Goal: Leave review/rating: Leave review/rating

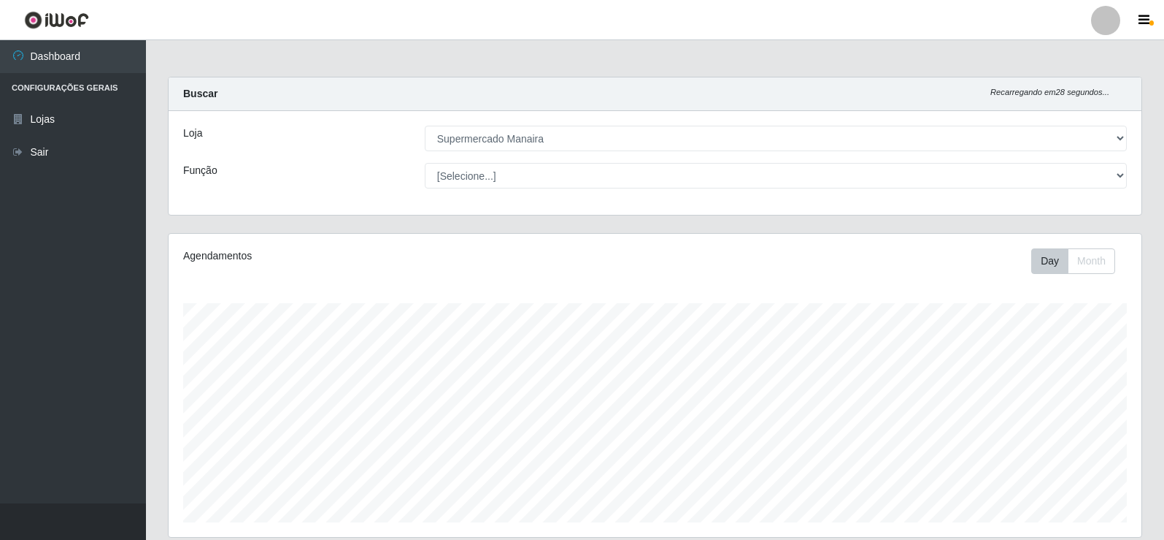
select select "443"
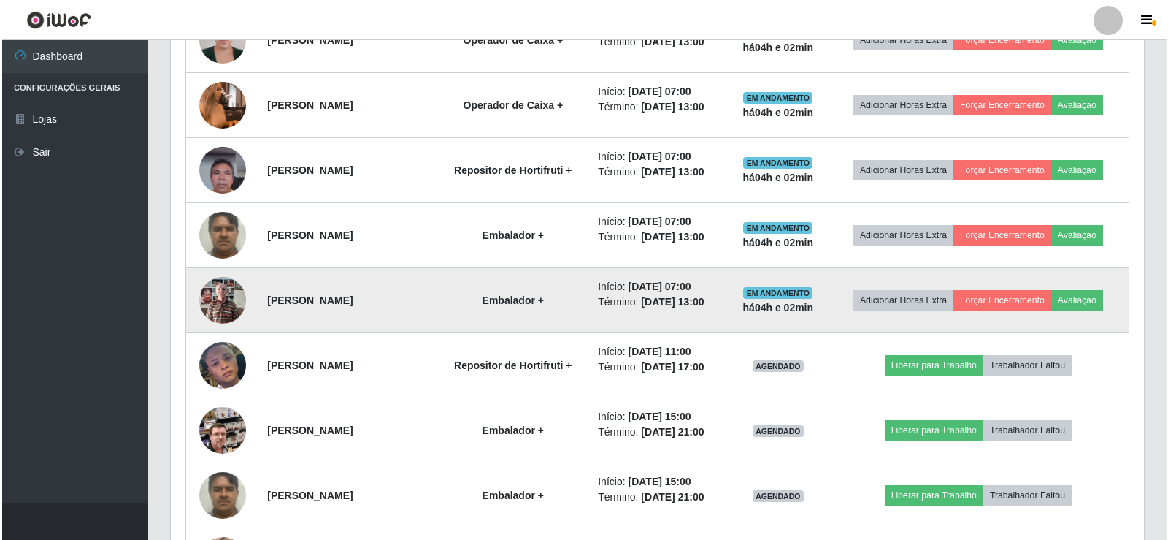
scroll to position [657, 0]
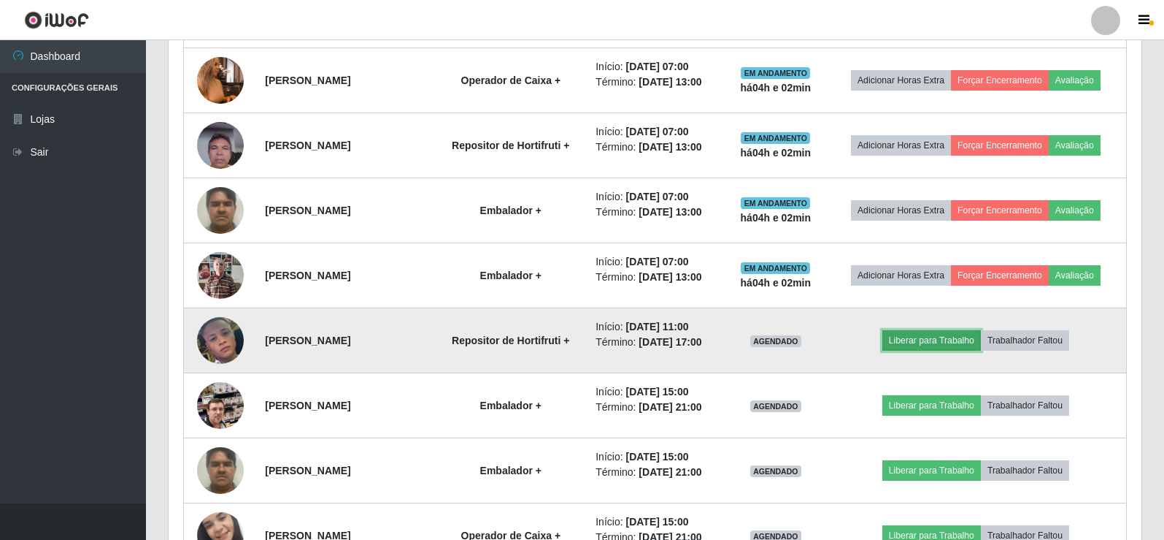
click at [923, 338] on button "Liberar para Trabalho" at bounding box center [932, 340] width 99 height 20
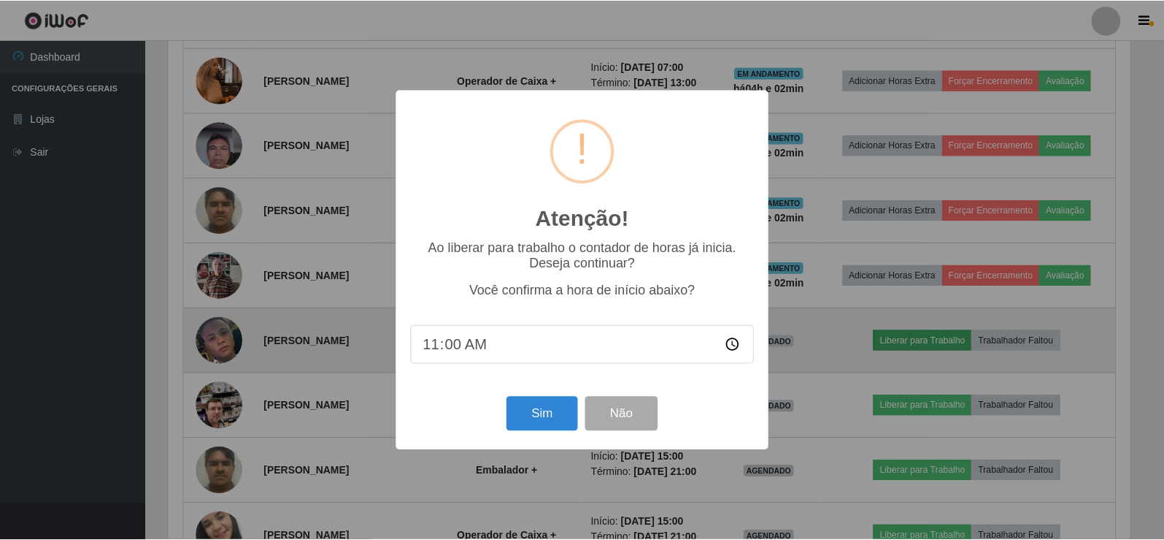
scroll to position [303, 966]
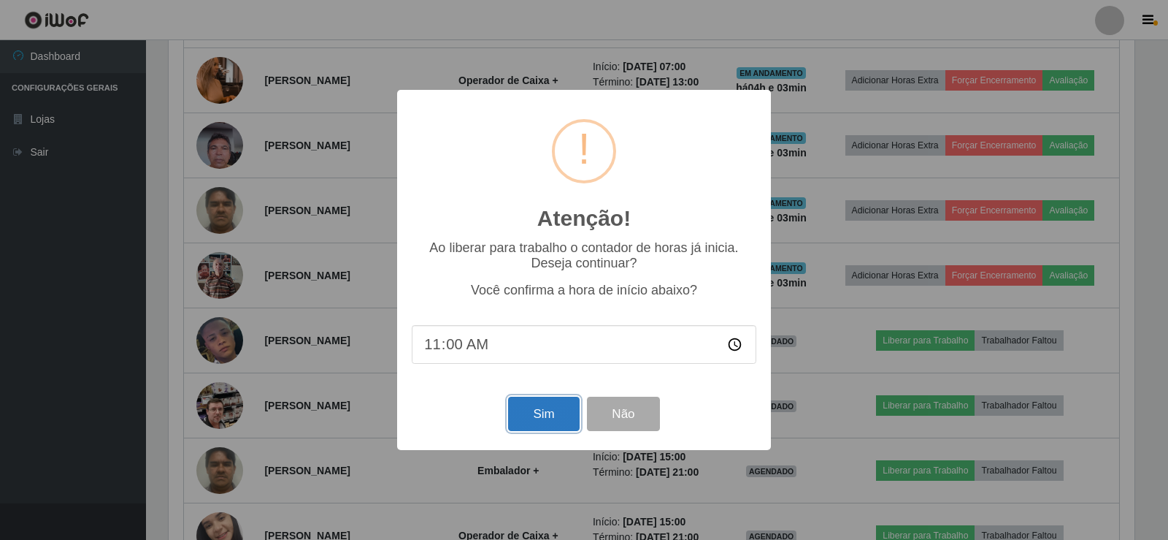
click at [547, 407] on button "Sim" at bounding box center [543, 413] width 71 height 34
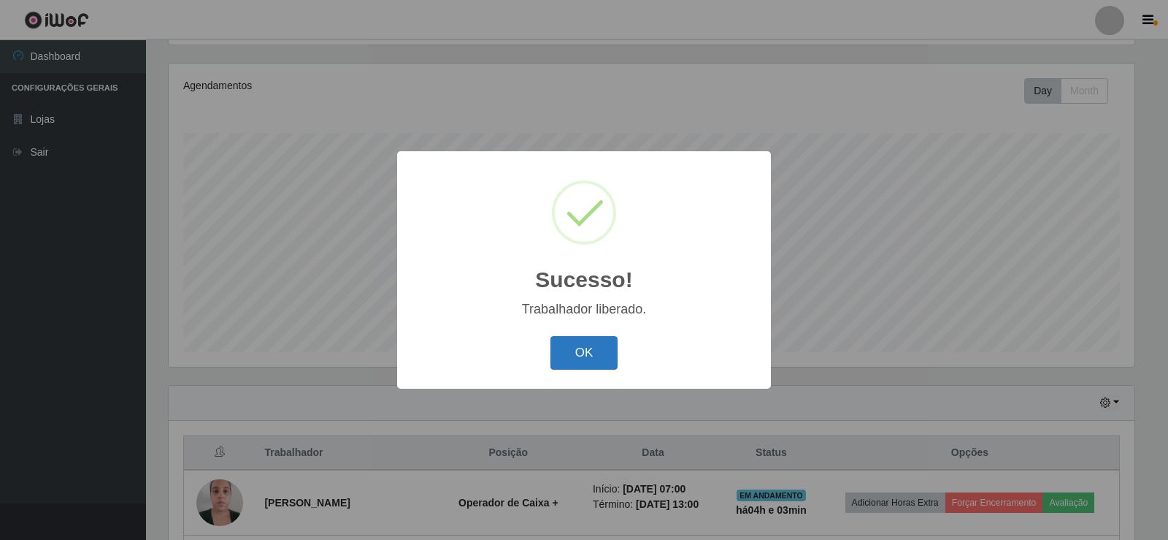
click at [585, 361] on button "OK" at bounding box center [584, 353] width 68 height 34
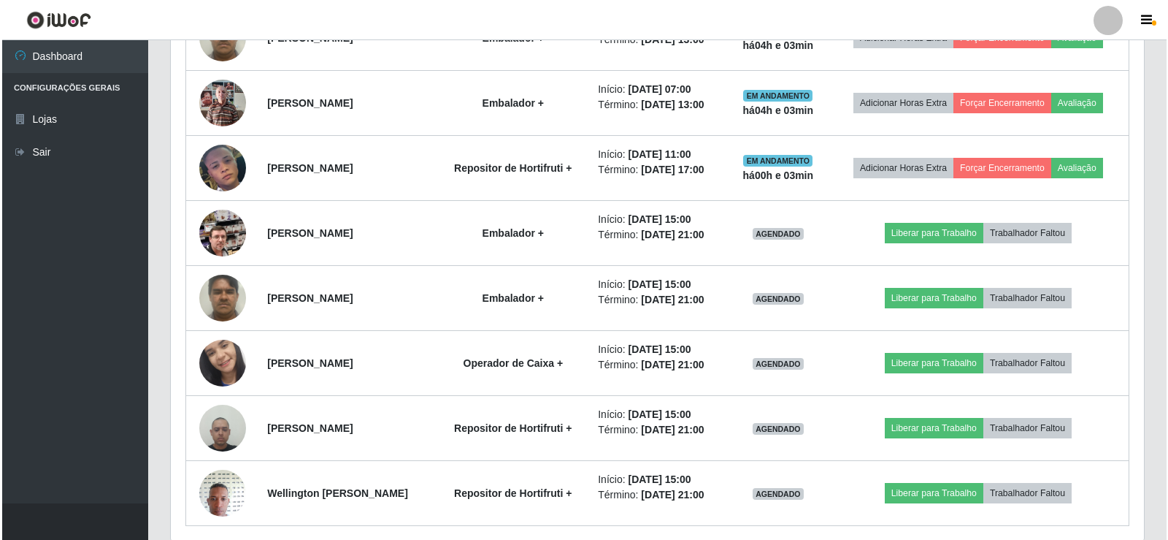
scroll to position [666, 0]
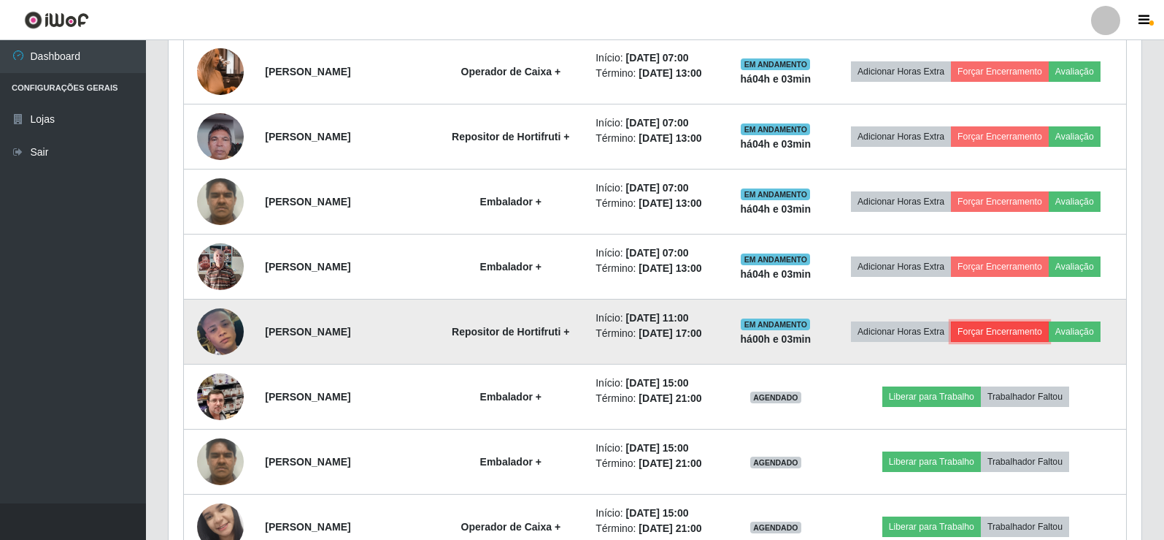
click at [1013, 331] on button "Forçar Encerramento" at bounding box center [1000, 331] width 98 height 20
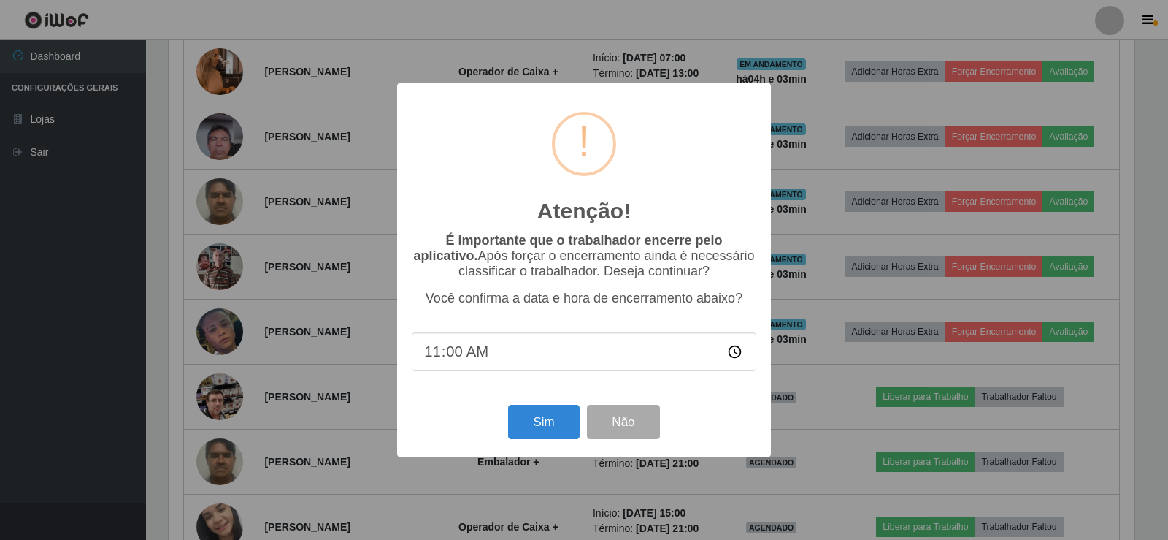
type input "11:03"
click at [640, 422] on button "Não" at bounding box center [623, 421] width 72 height 34
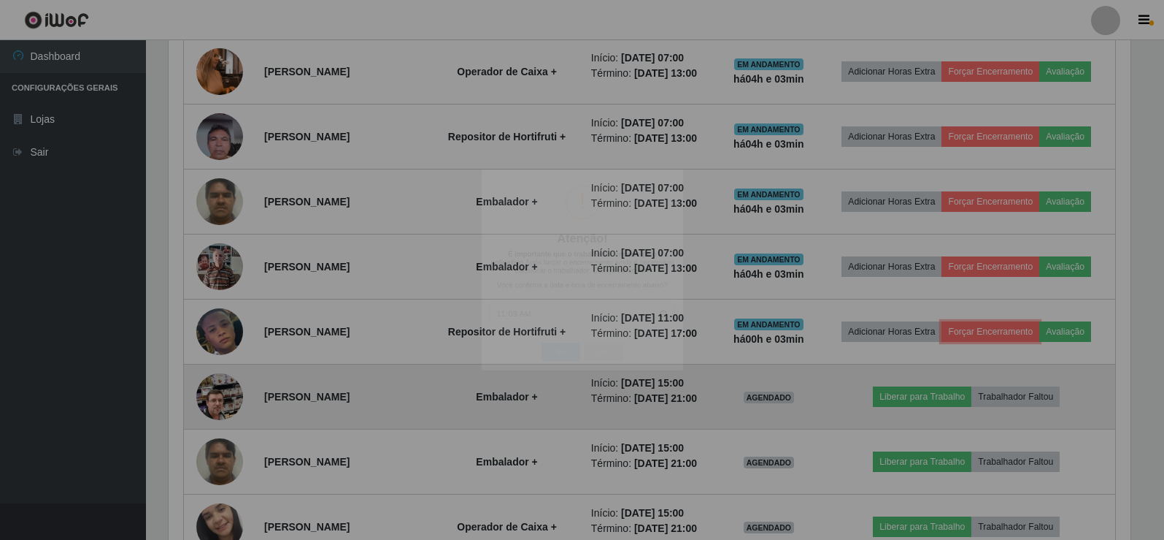
scroll to position [303, 973]
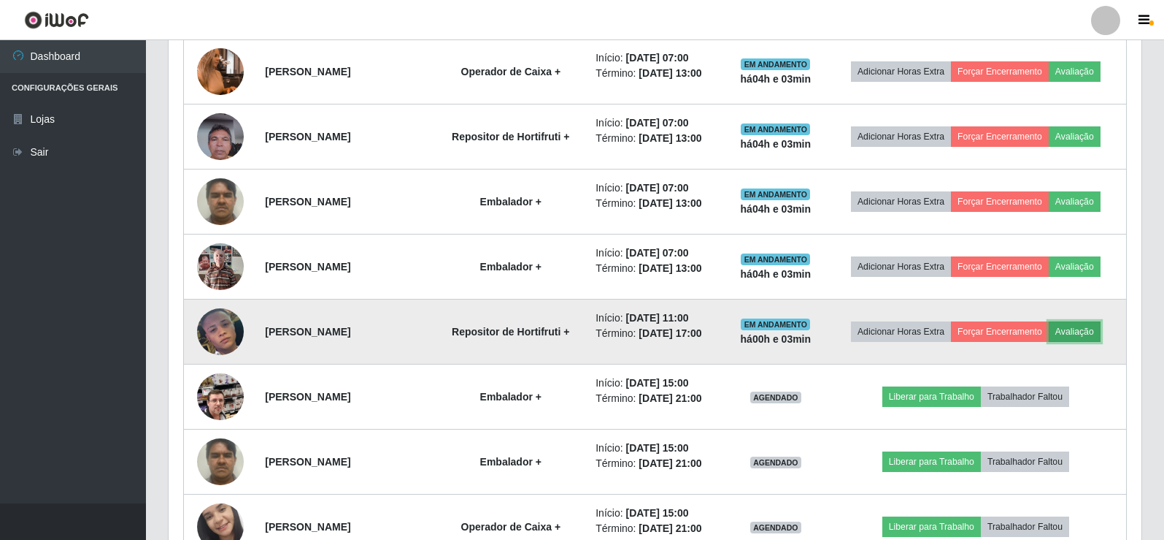
click at [1081, 329] on button "Avaliação" at bounding box center [1075, 331] width 52 height 20
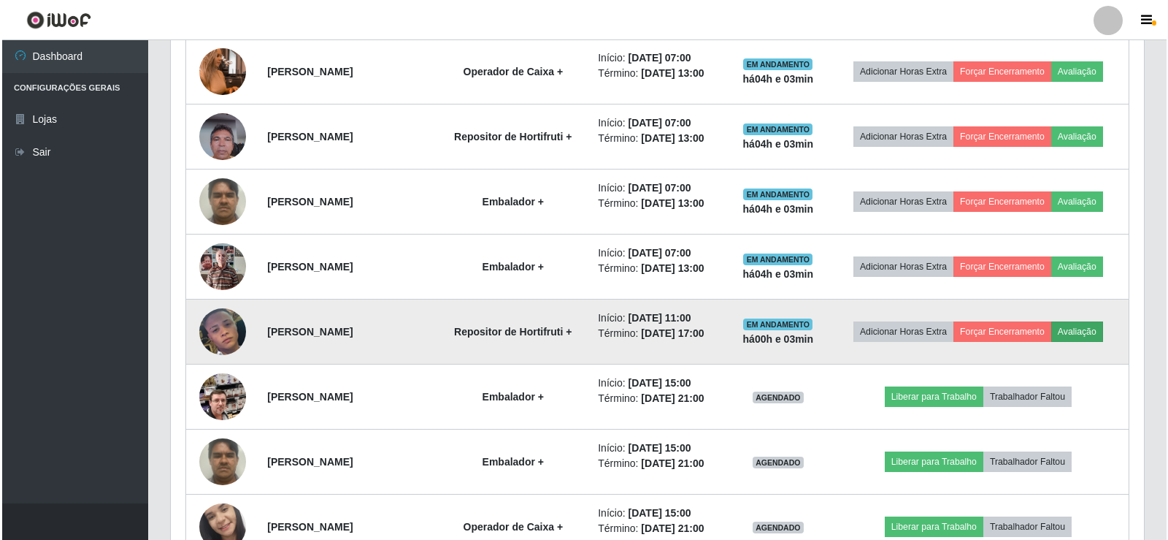
scroll to position [303, 966]
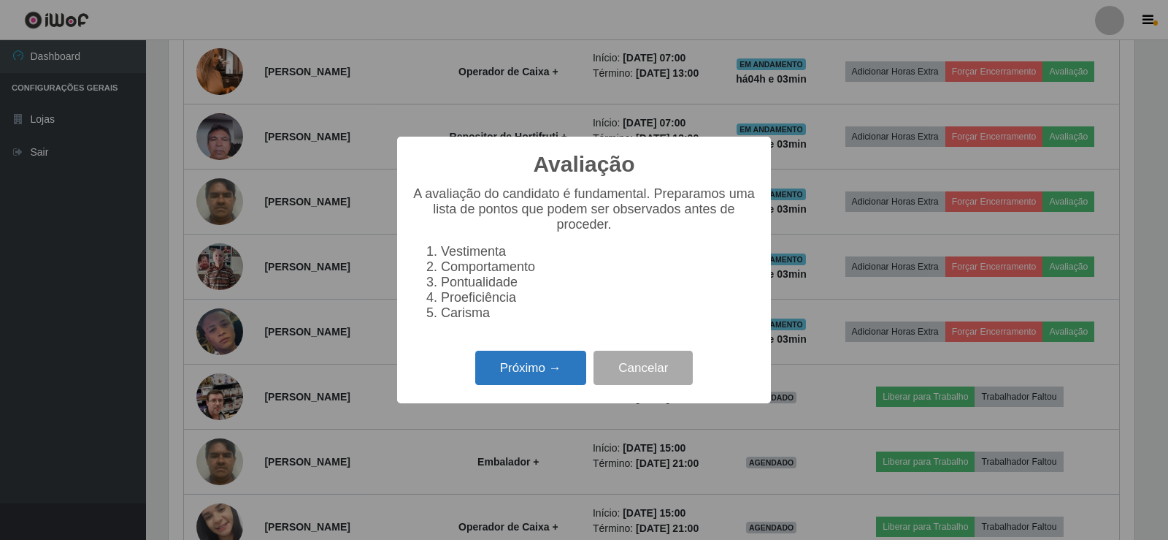
click at [544, 377] on button "Próximo →" at bounding box center [530, 367] width 111 height 34
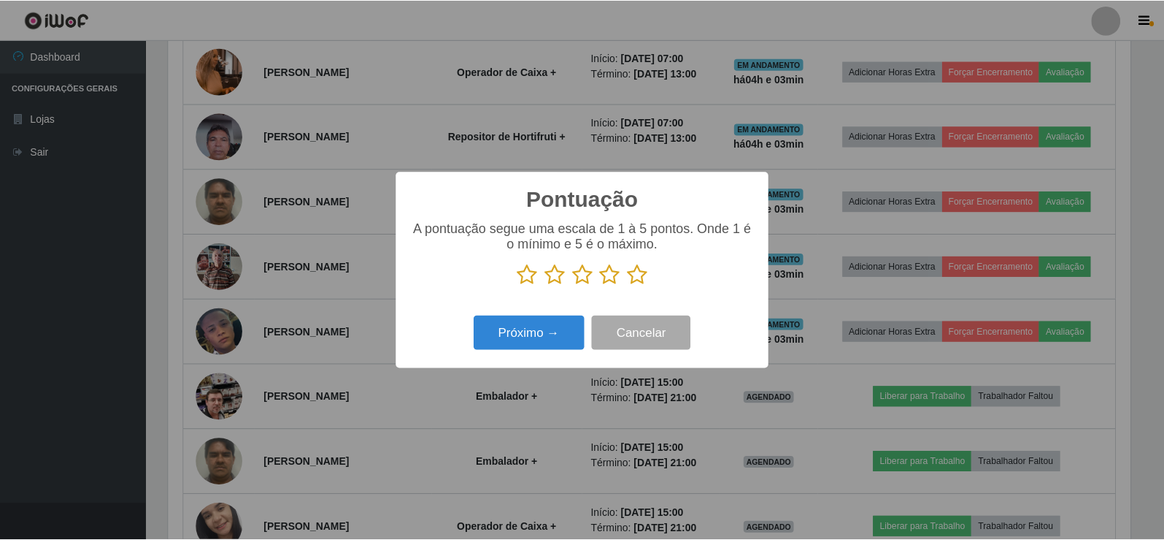
scroll to position [729742, 729079]
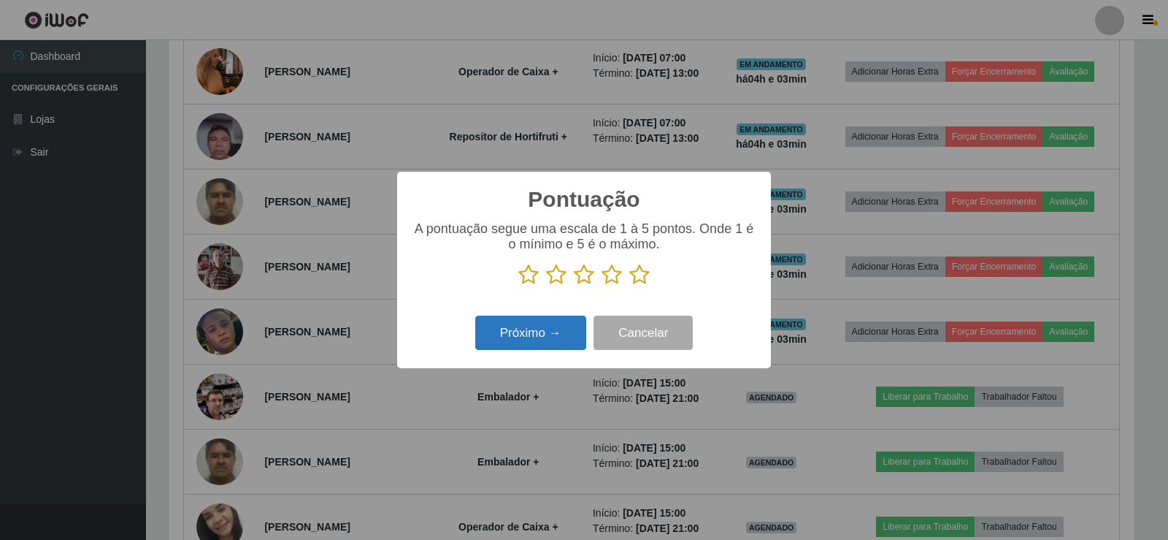
click at [546, 334] on button "Próximo →" at bounding box center [530, 332] width 111 height 34
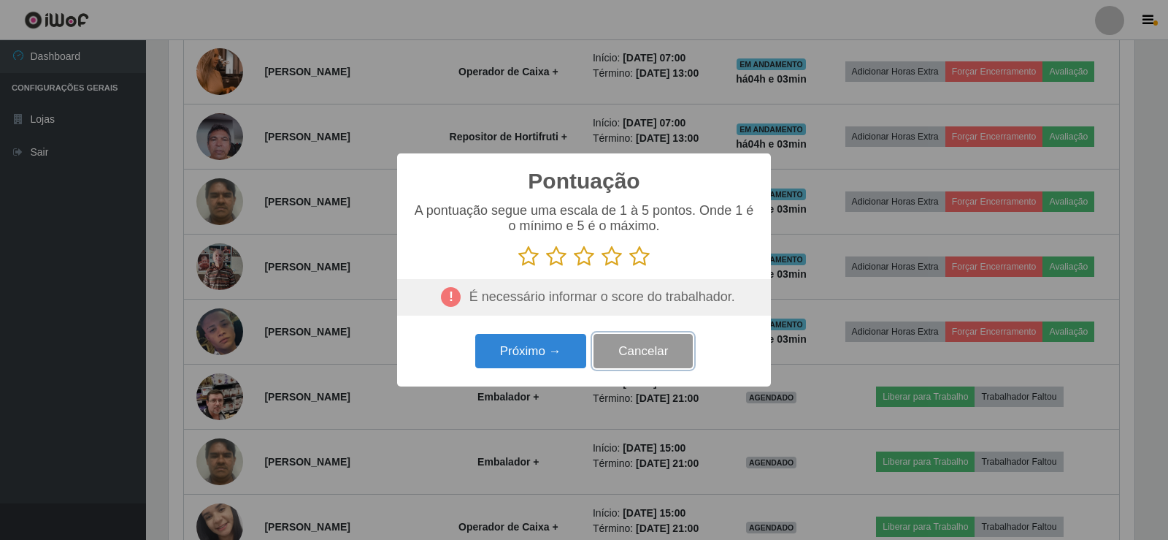
click at [631, 352] on button "Cancelar" at bounding box center [643, 351] width 99 height 34
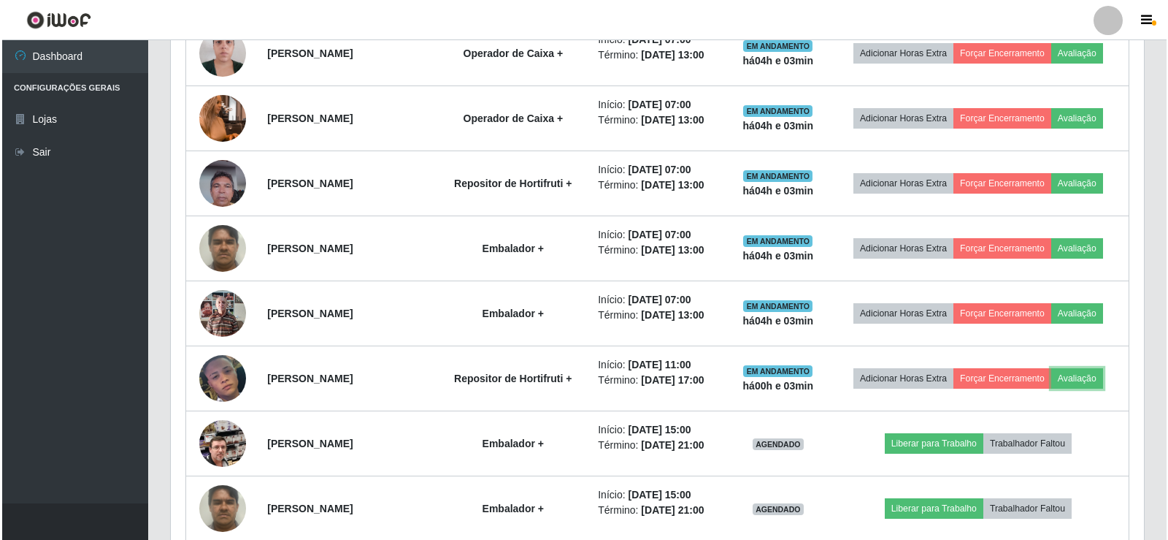
scroll to position [593, 0]
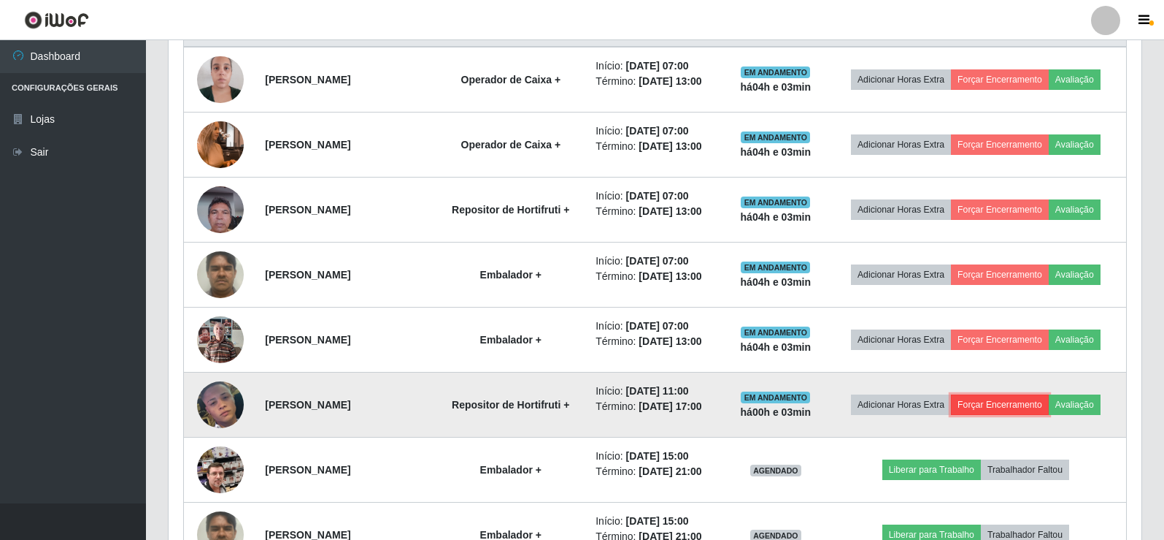
click at [1014, 403] on button "Forçar Encerramento" at bounding box center [1000, 404] width 98 height 20
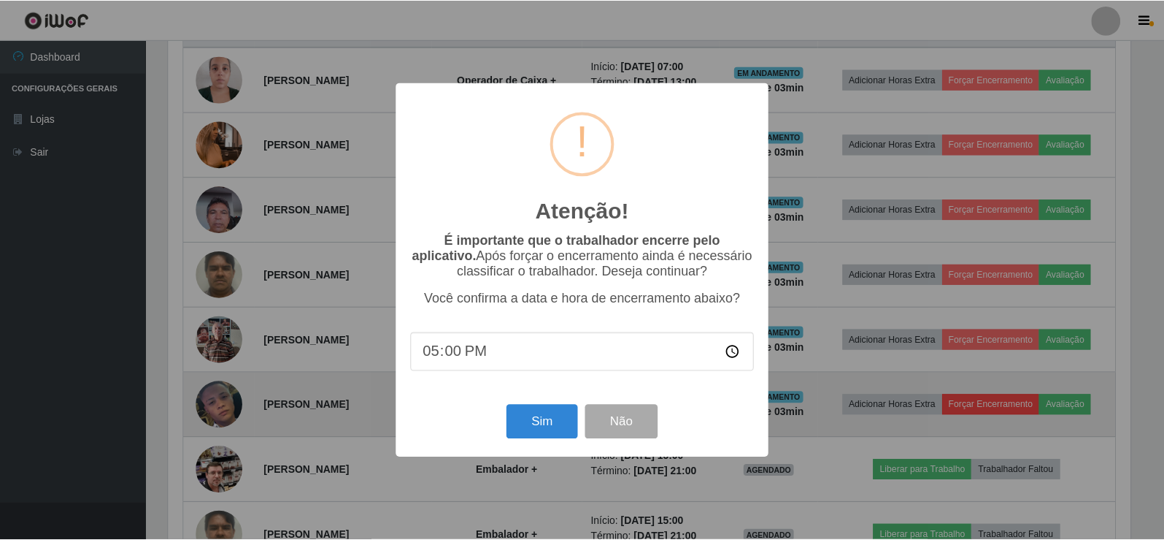
scroll to position [303, 966]
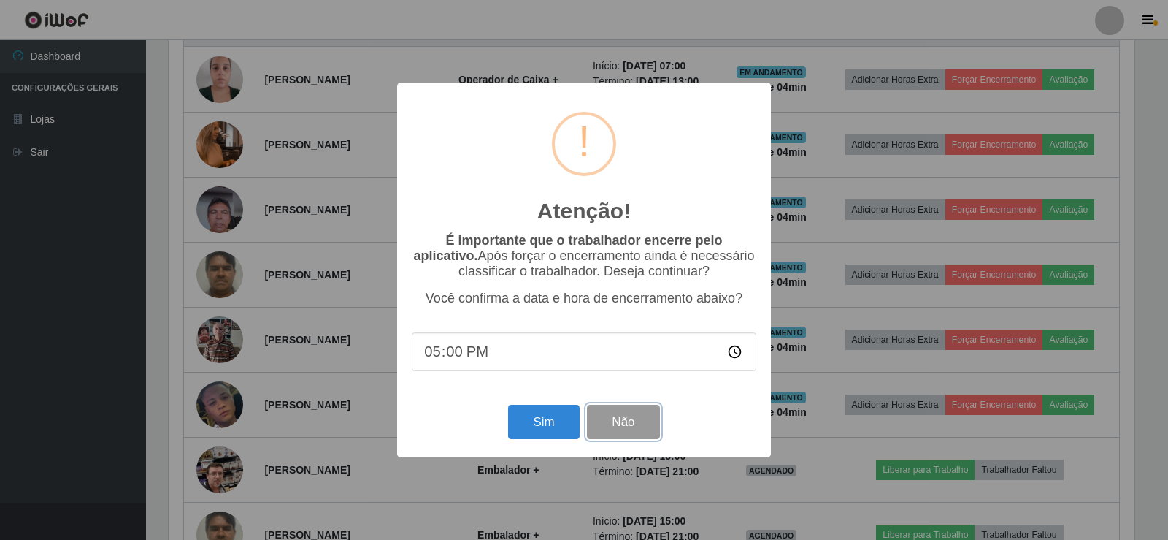
click at [629, 426] on button "Não" at bounding box center [623, 421] width 72 height 34
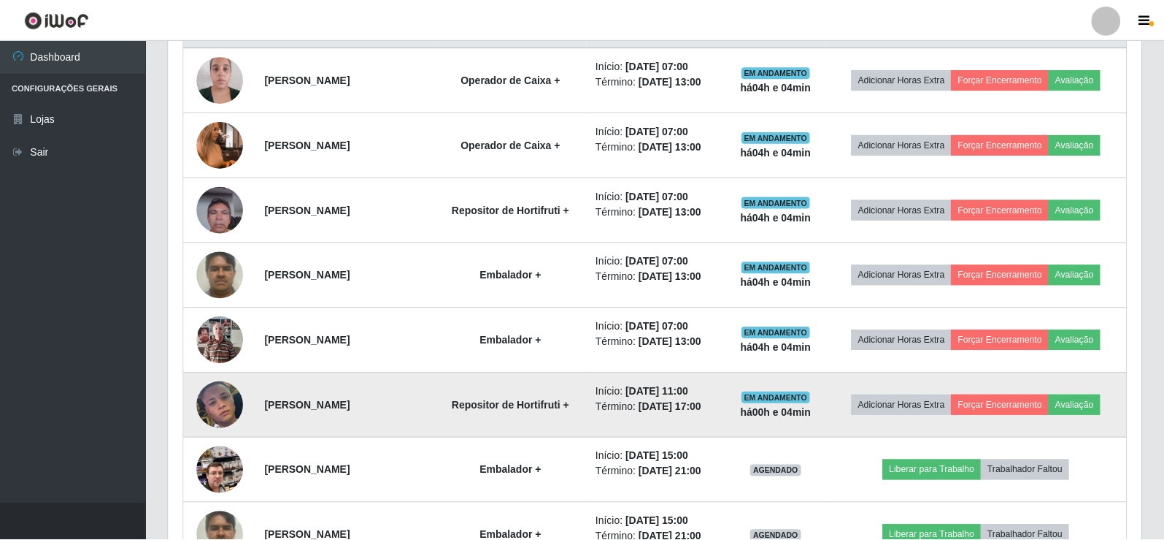
scroll to position [303, 973]
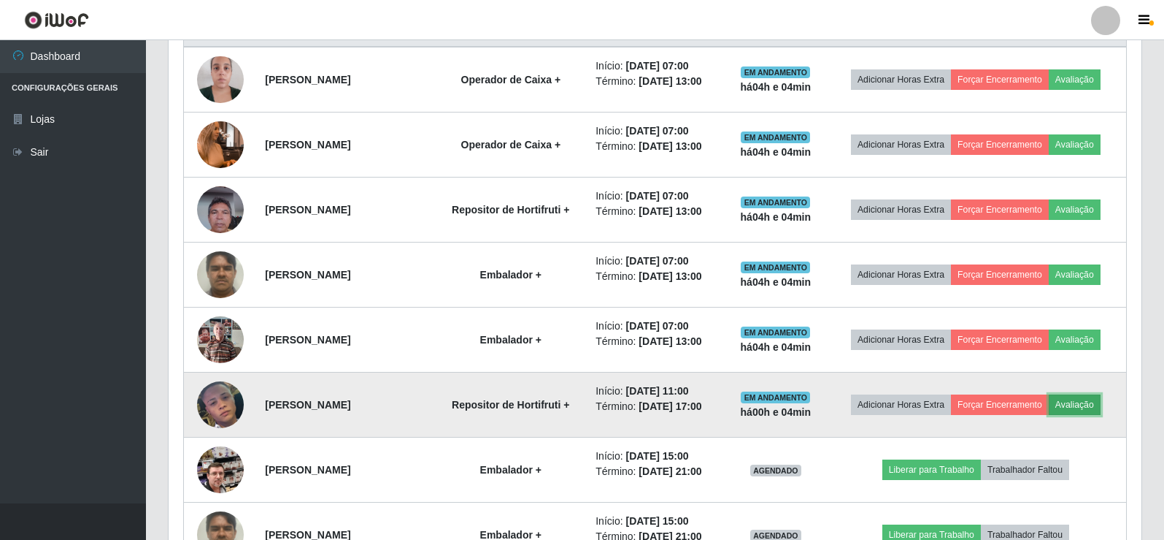
click at [1086, 406] on button "Avaliação" at bounding box center [1075, 404] width 52 height 20
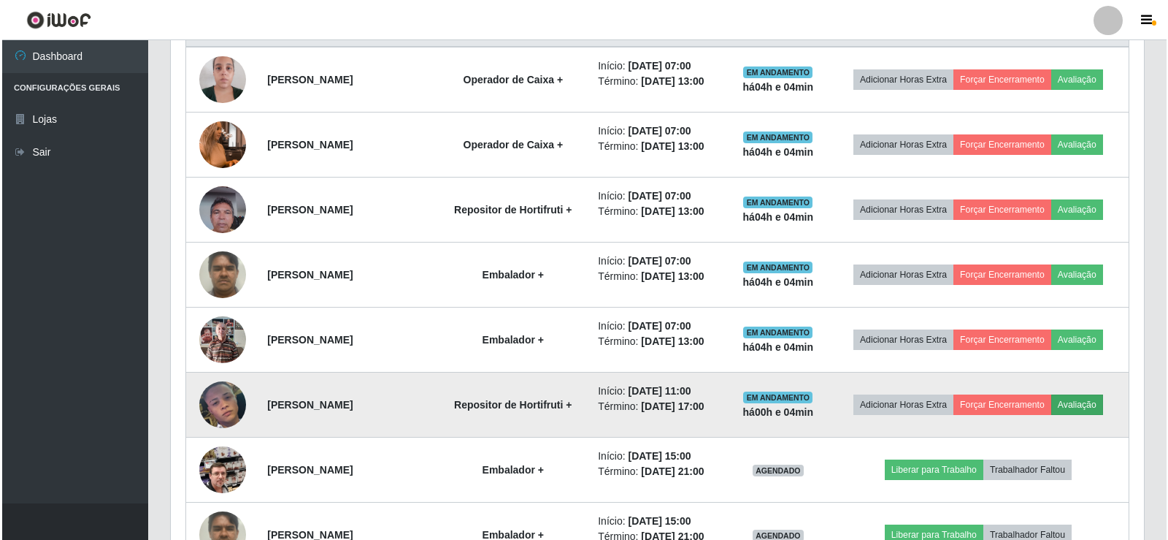
scroll to position [303, 966]
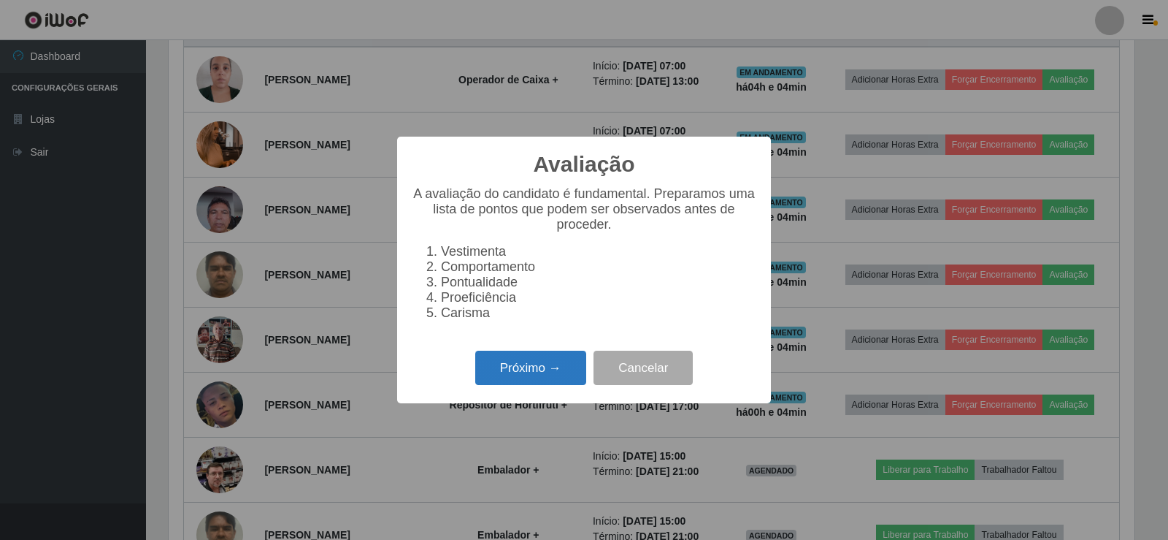
click at [554, 370] on button "Próximo →" at bounding box center [530, 367] width 111 height 34
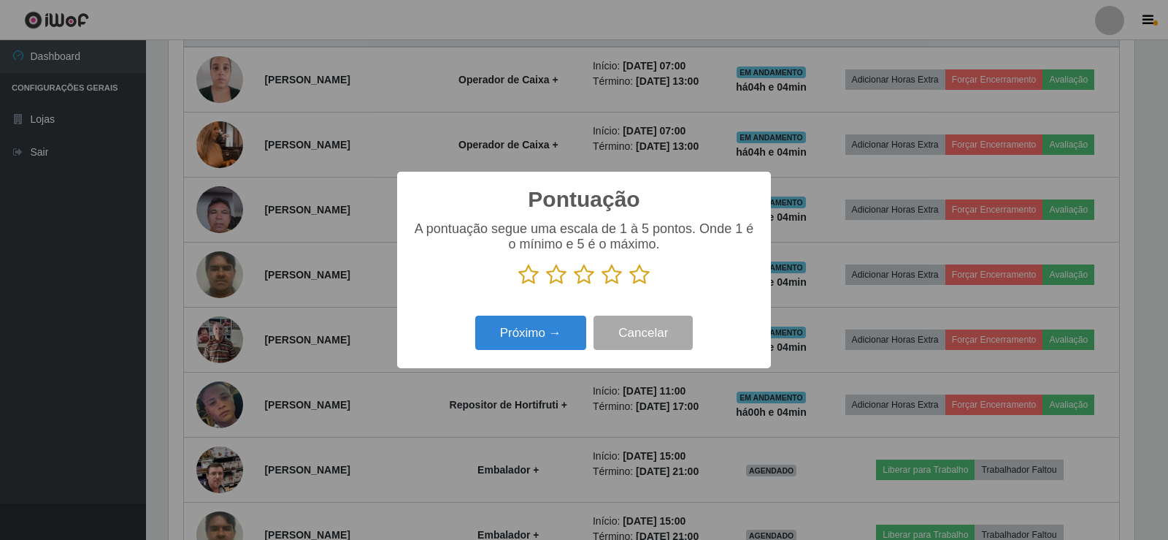
click at [549, 275] on icon at bounding box center [556, 275] width 20 height 22
click at [546, 285] on input "radio" at bounding box center [546, 285] width 0 height 0
click at [560, 331] on button "Próximo →" at bounding box center [530, 332] width 111 height 34
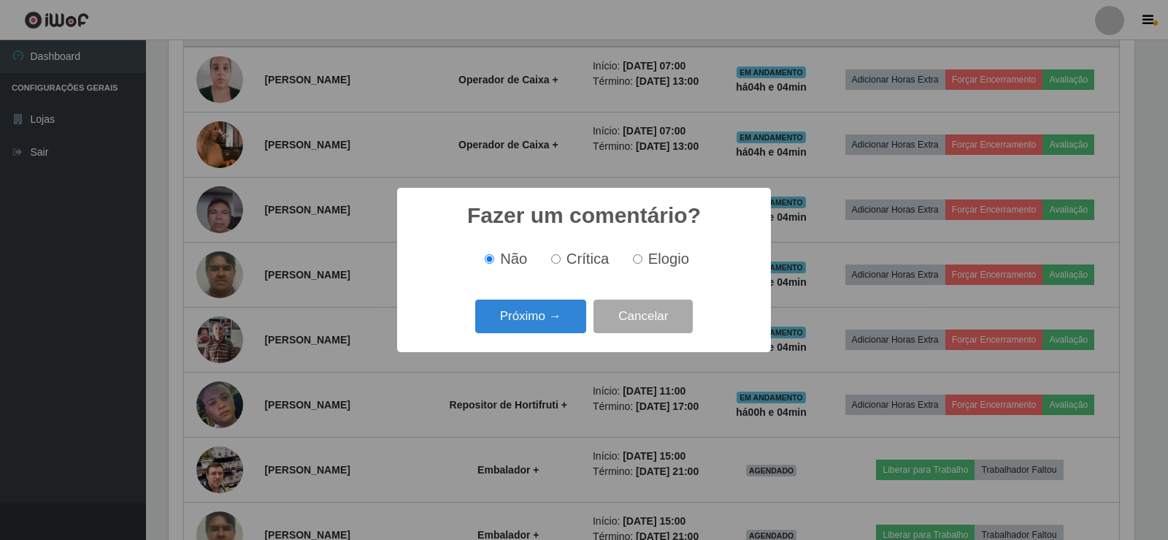
click at [556, 260] on input "Crítica" at bounding box center [555, 258] width 9 height 9
radio input "true"
click at [547, 317] on button "Próximo →" at bounding box center [530, 316] width 111 height 34
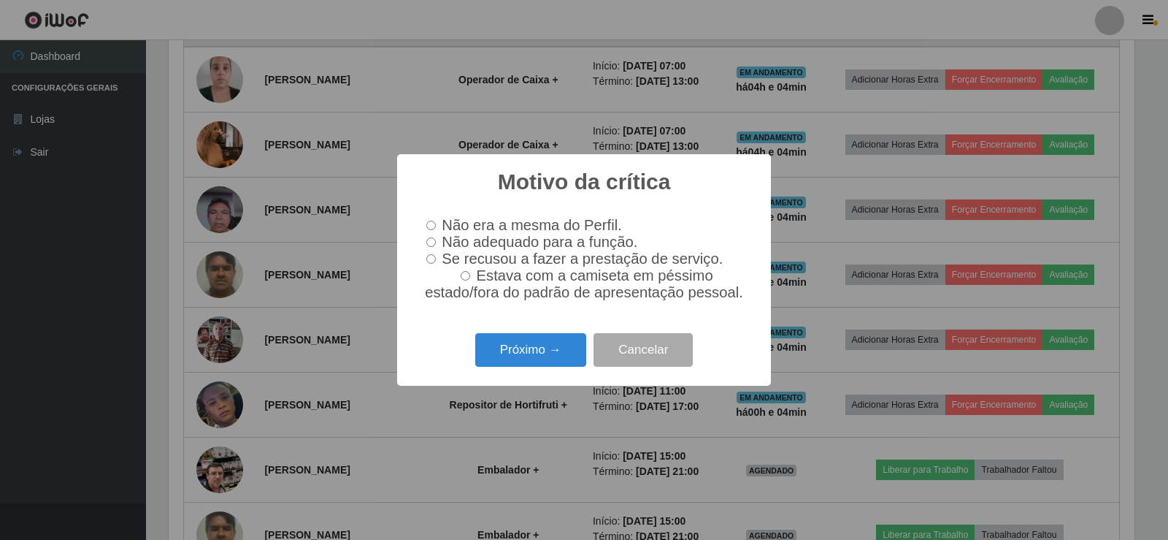
click at [469, 278] on input "Estava com a camiseta em péssimo estado/fora do padrão de apresentação pessoal." at bounding box center [465, 275] width 9 height 9
radio input "true"
click at [538, 355] on button "Próximo →" at bounding box center [530, 350] width 111 height 34
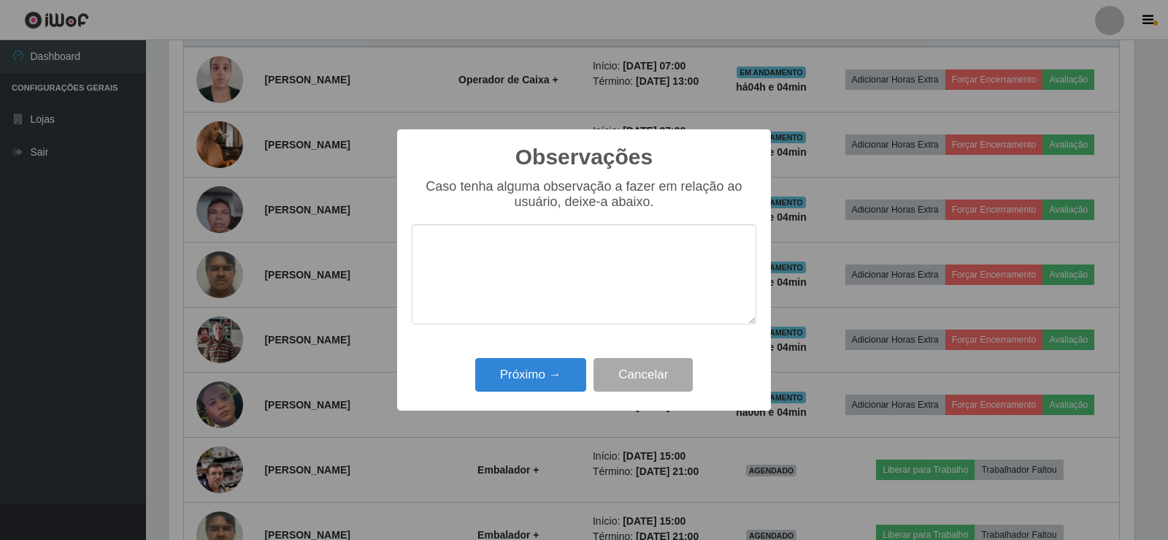
click at [442, 247] on textarea at bounding box center [584, 274] width 345 height 100
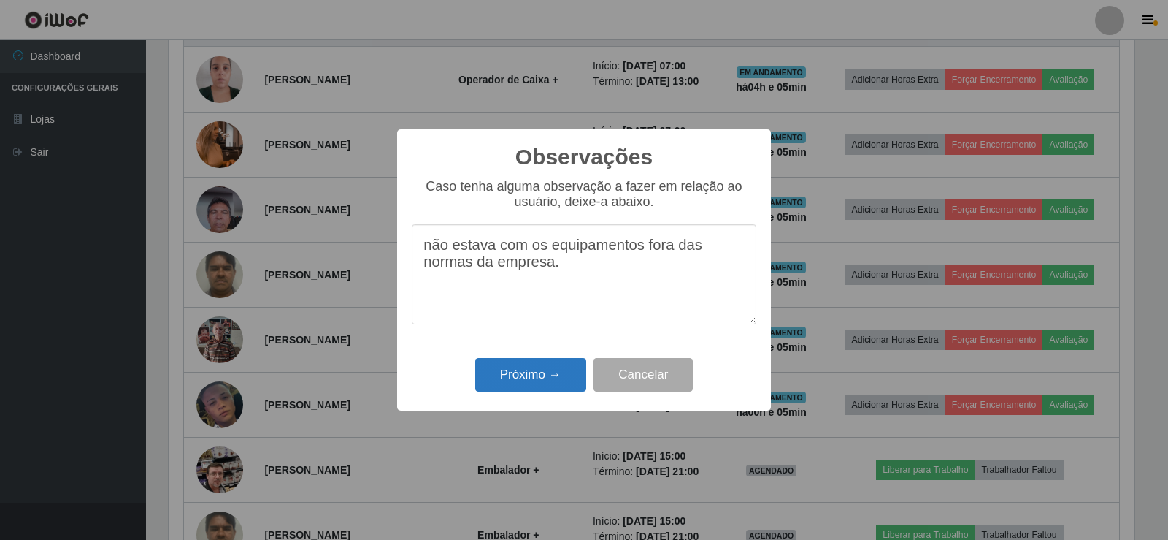
type textarea "não estava com os equipamentos fora das normas da empresa."
click at [537, 379] on button "Próximo →" at bounding box center [530, 375] width 111 height 34
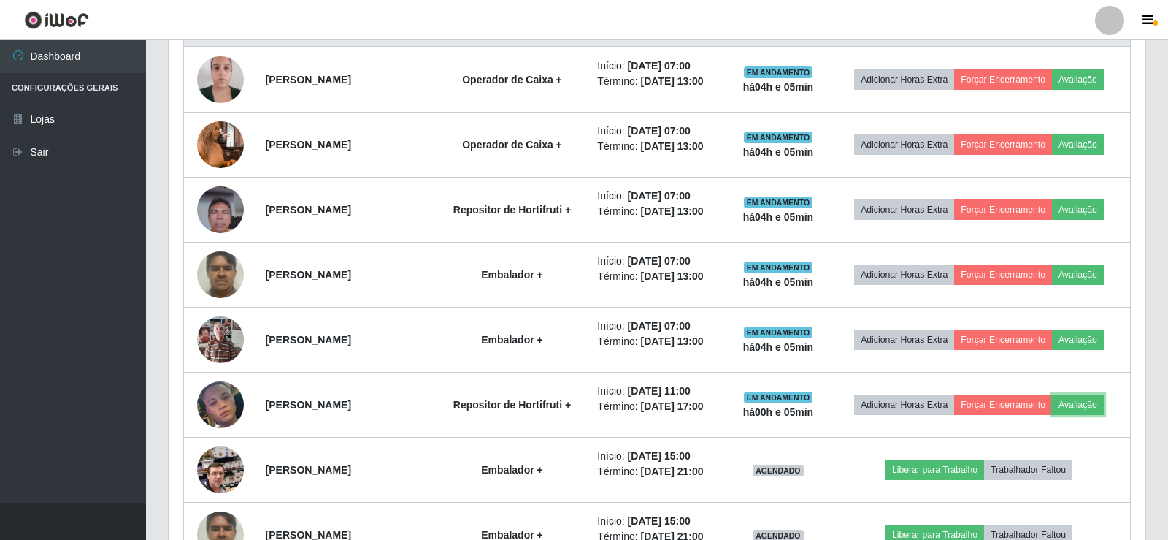
scroll to position [303, 973]
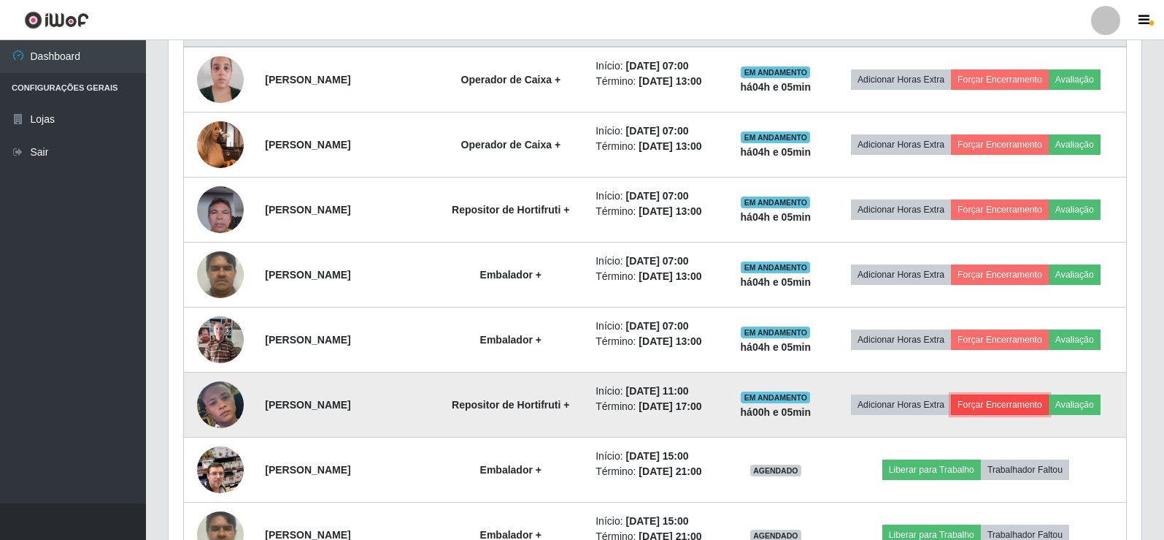
click at [1032, 407] on button "Forçar Encerramento" at bounding box center [1000, 404] width 98 height 20
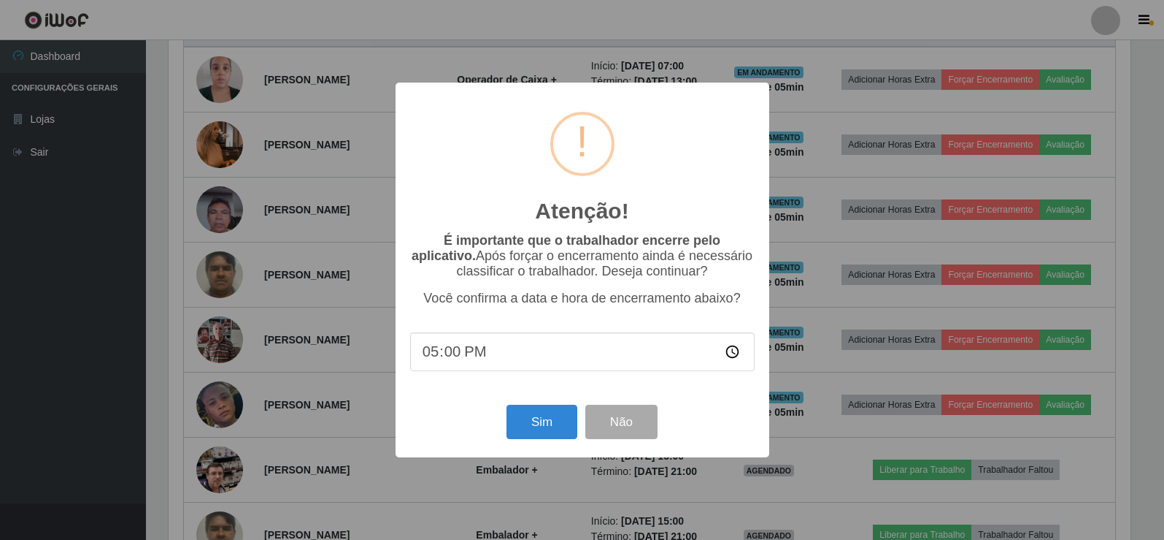
scroll to position [303, 966]
type input "11:08"
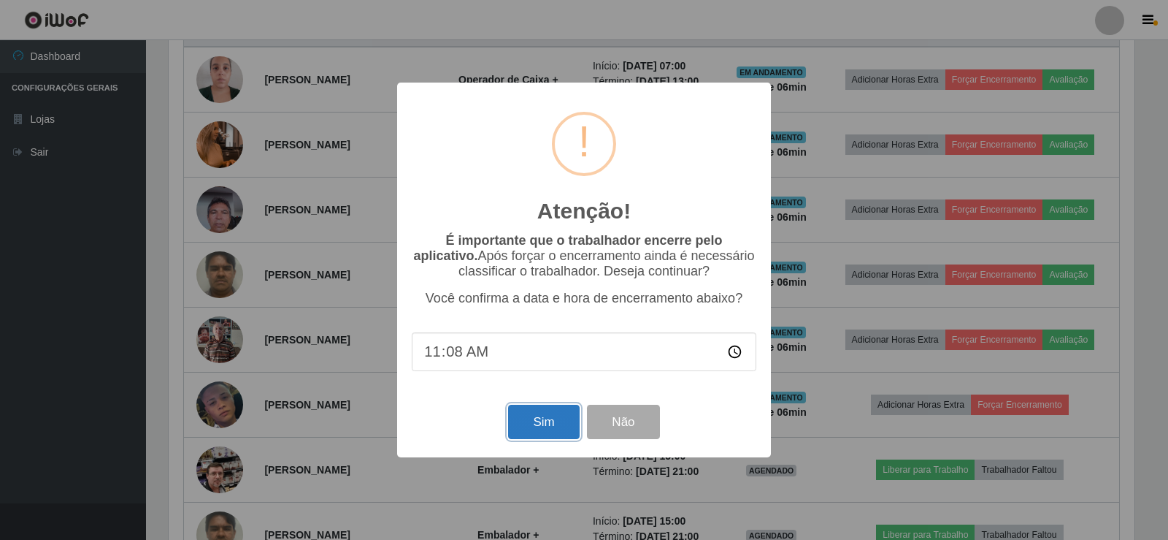
click at [542, 421] on button "Sim" at bounding box center [543, 421] width 71 height 34
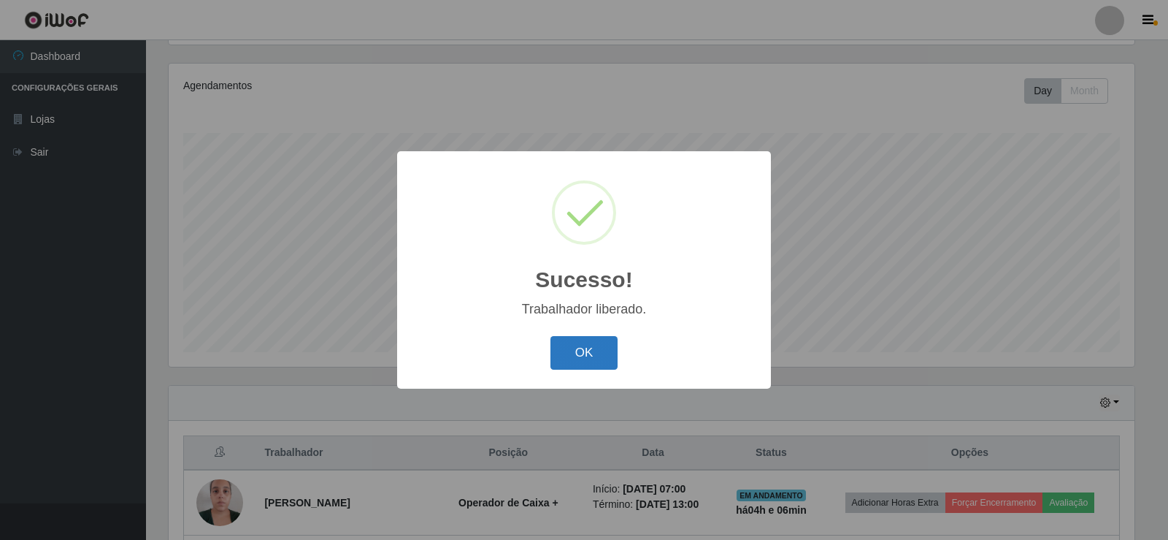
click at [576, 344] on button "OK" at bounding box center [584, 353] width 68 height 34
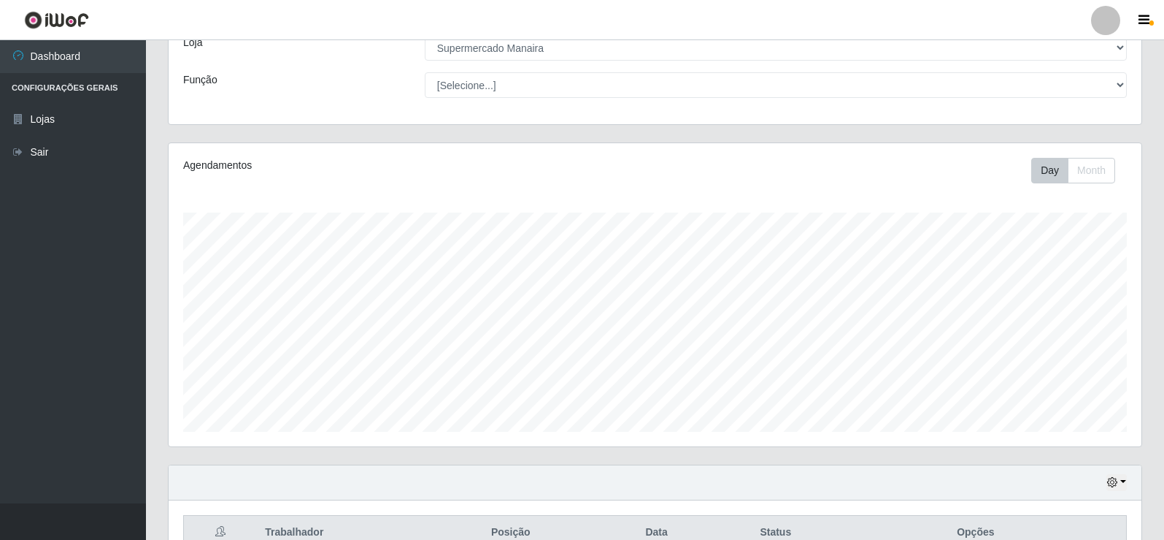
scroll to position [90, 0]
